Goal: Use online tool/utility: Utilize a website feature to perform a specific function

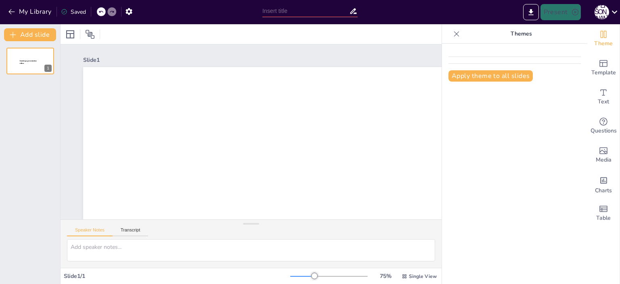
type input "New Sendsteps"
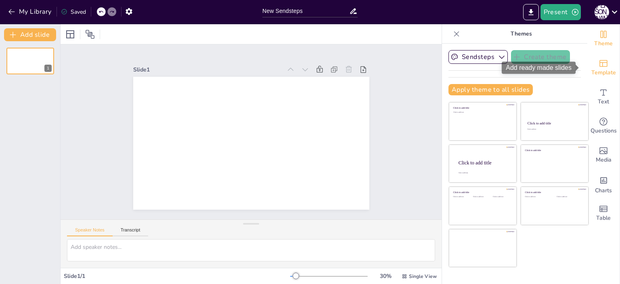
click at [601, 71] on span "Template" at bounding box center [604, 72] width 25 height 9
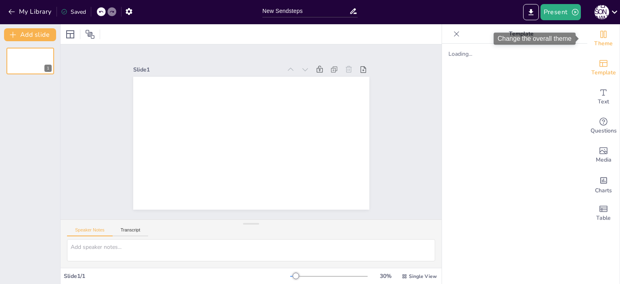
click at [599, 38] on icon "Change the overall theme" at bounding box center [604, 34] width 10 height 10
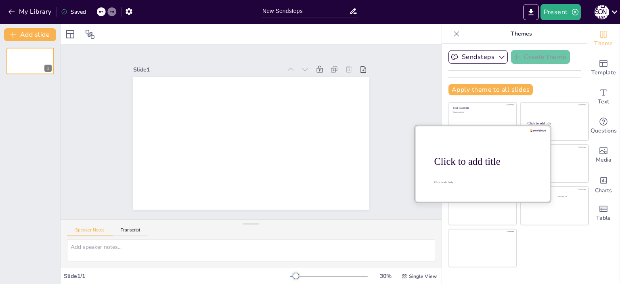
click at [481, 171] on div at bounding box center [483, 163] width 136 height 76
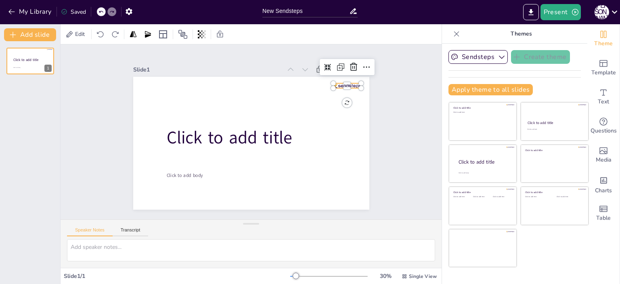
click at [349, 84] on div at bounding box center [347, 85] width 28 height 5
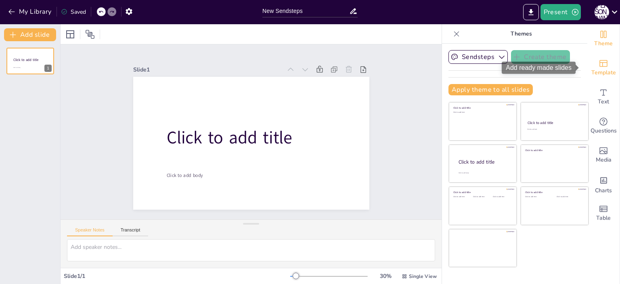
click at [600, 62] on icon "Add ready made slides" at bounding box center [604, 63] width 8 height 7
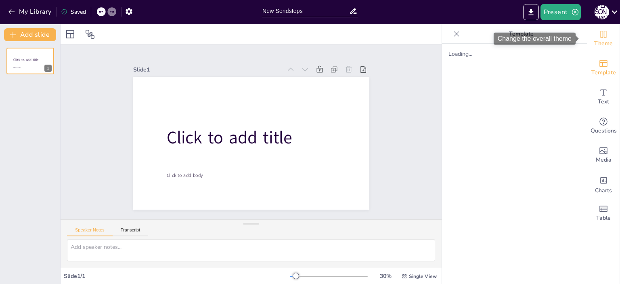
click at [602, 37] on icon "Change the overall theme" at bounding box center [604, 34] width 10 height 10
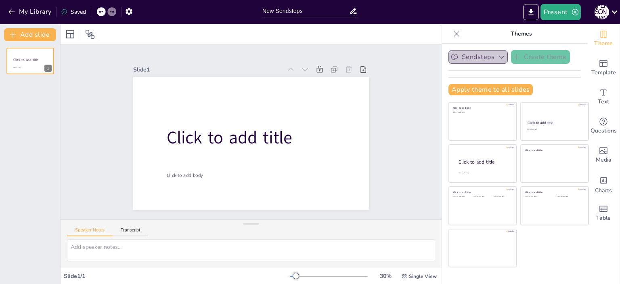
click at [498, 57] on icon "button" at bounding box center [502, 57] width 8 height 8
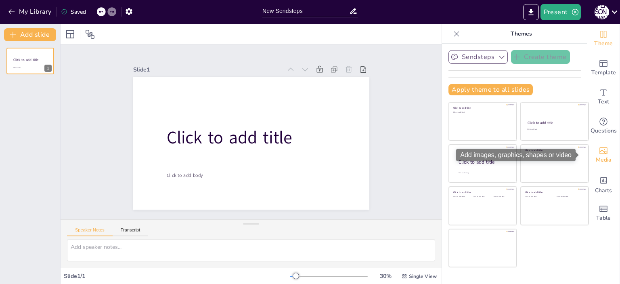
click at [603, 151] on div "Media" at bounding box center [604, 155] width 32 height 29
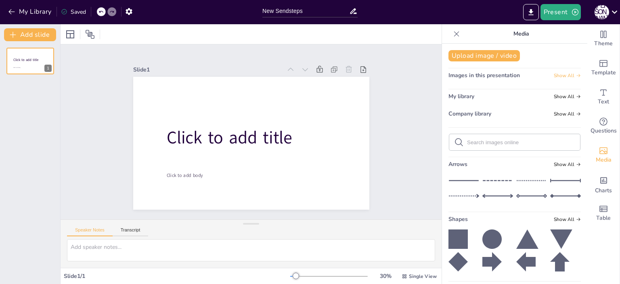
click at [576, 74] on icon at bounding box center [578, 75] width 5 height 5
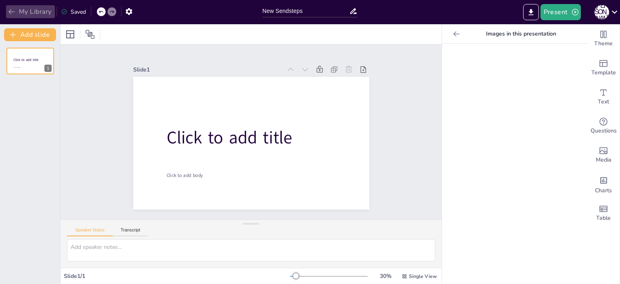
click at [21, 9] on button "My Library" at bounding box center [30, 11] width 49 height 13
